Goal: Task Accomplishment & Management: Use online tool/utility

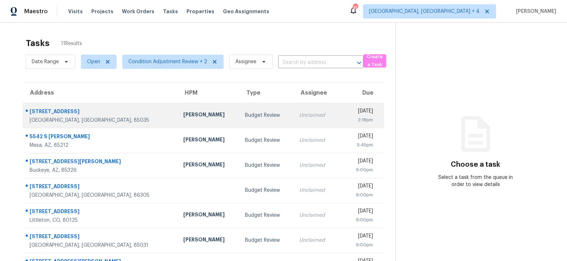
click at [245, 115] on div "Budget Review" at bounding box center [266, 115] width 43 height 7
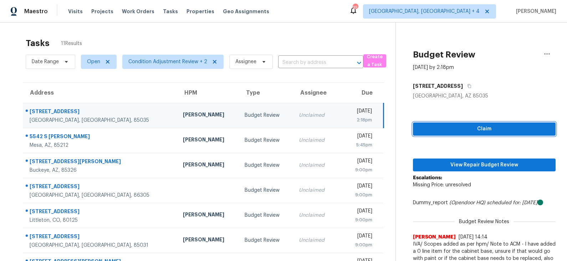
click at [446, 130] on span "Claim" at bounding box center [483, 128] width 131 height 9
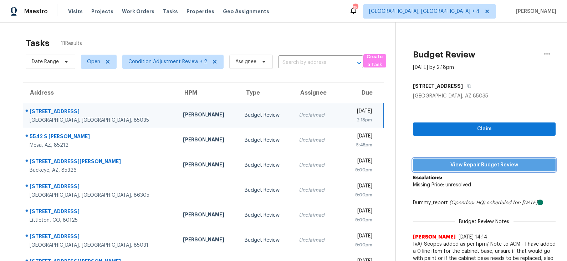
click at [450, 163] on span "View Repair Budget Review" at bounding box center [483, 164] width 131 height 9
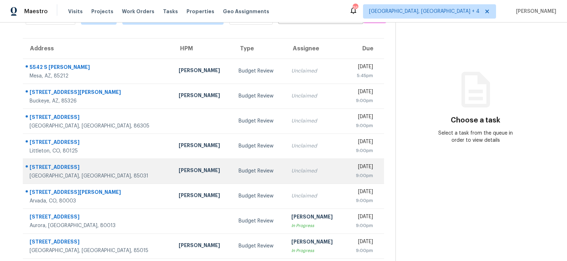
scroll to position [47, 0]
